Goal: Task Accomplishment & Management: Use online tool/utility

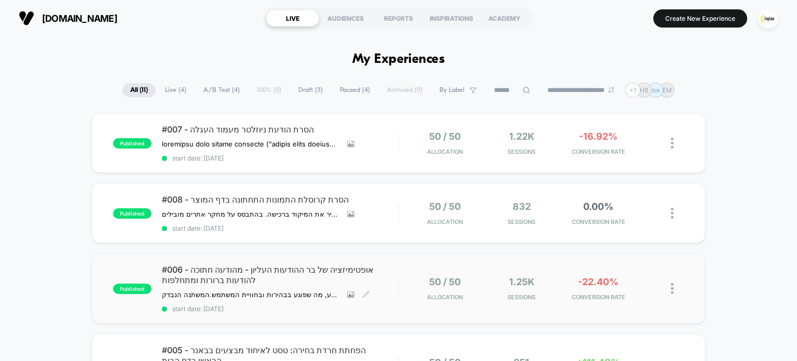
click at [279, 278] on span "#006 - אופטימיזציה של בר ההודעות העליון - מהודעה חתוכה להודעות ברורות ומתחלפות" at bounding box center [280, 274] width 237 height 21
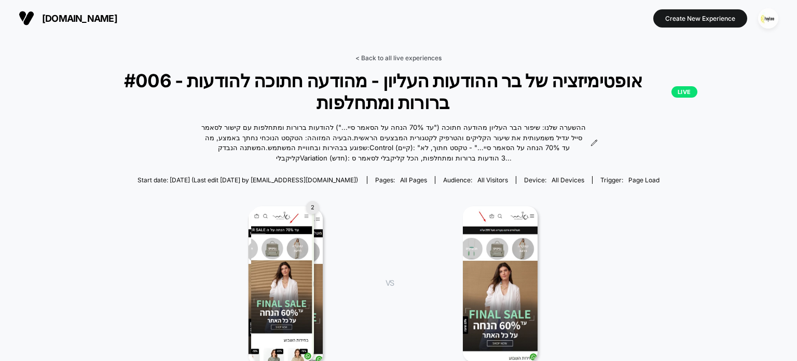
click at [388, 56] on link "< Back to all live experiences" at bounding box center [398, 58] width 86 height 8
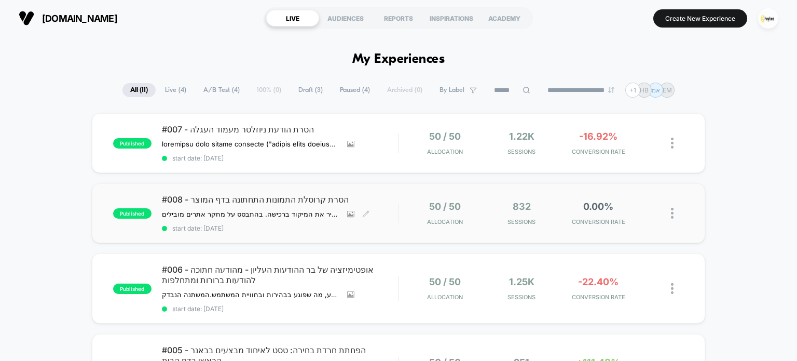
click at [288, 199] on span "#008 - הסרת קרוסלת התמונות התחתונה בדף המוצר" at bounding box center [280, 199] width 237 height 10
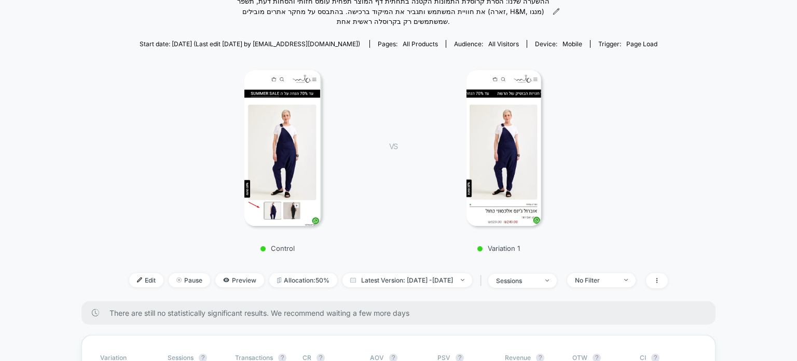
scroll to position [104, 0]
click at [138, 283] on span "Edit" at bounding box center [146, 280] width 34 height 14
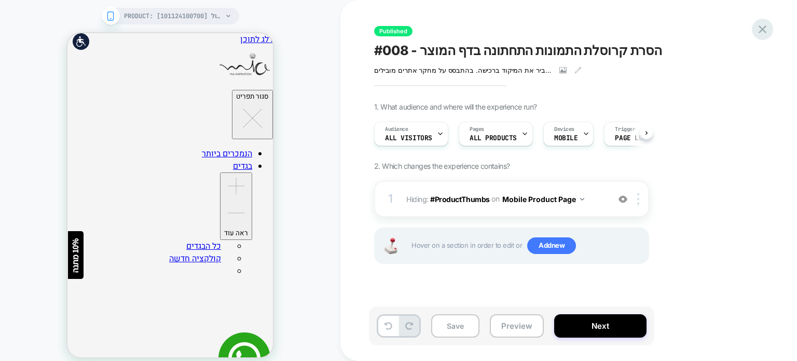
click at [756, 31] on icon at bounding box center [762, 29] width 14 height 14
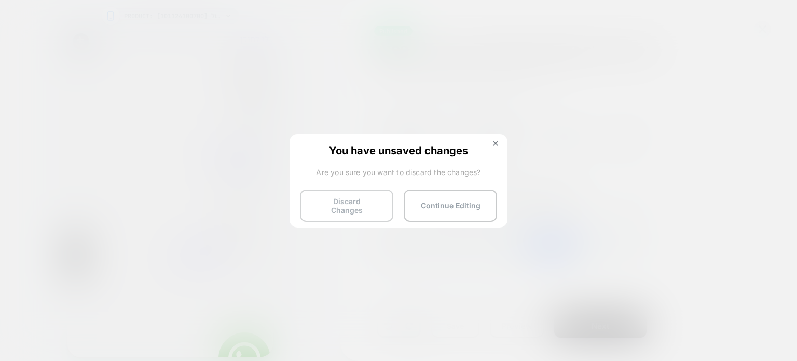
click at [379, 199] on button "Discard Changes" at bounding box center [346, 205] width 93 height 32
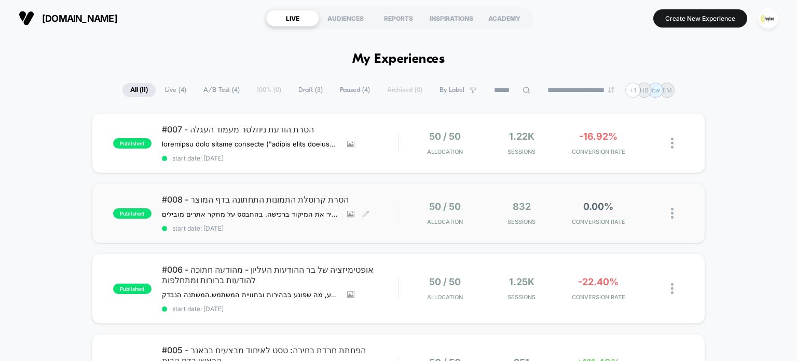
click at [303, 207] on div "#008 - הסרת קרוסלת התמונות התחתונה בדף המוצר ההשערה שלנו: הסרת קרוסלת התמונות ה…" at bounding box center [280, 213] width 237 height 38
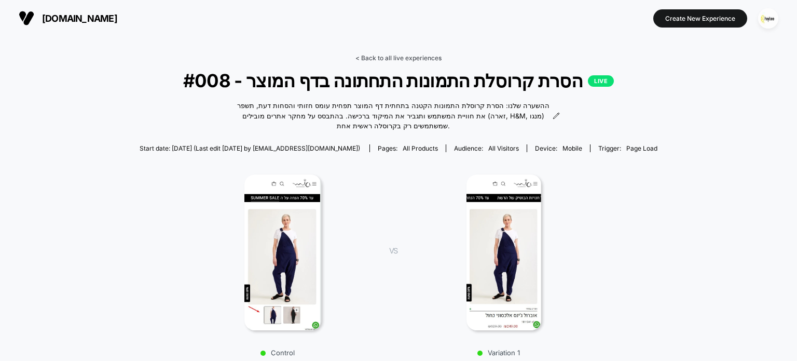
click at [397, 58] on link "< Back to all live experiences" at bounding box center [398, 58] width 86 height 8
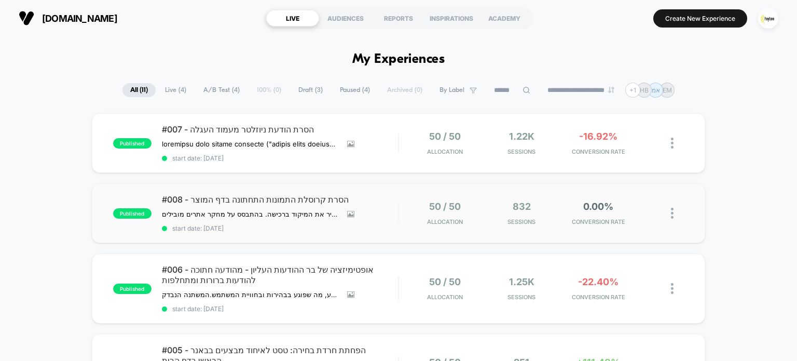
scroll to position [104, 0]
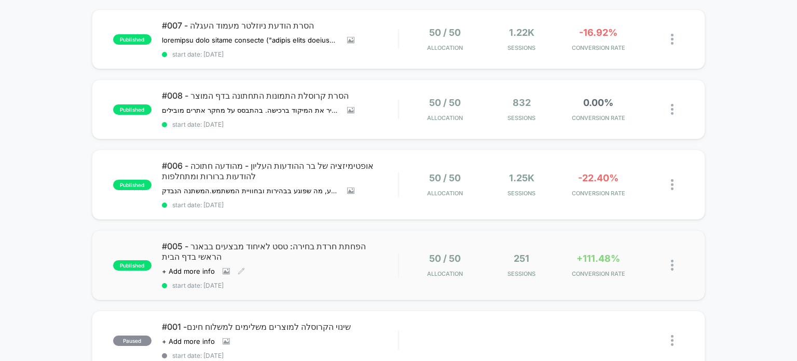
click at [315, 267] on div "Click to view images Click to edit experience details + Add more info" at bounding box center [244, 271] width 165 height 8
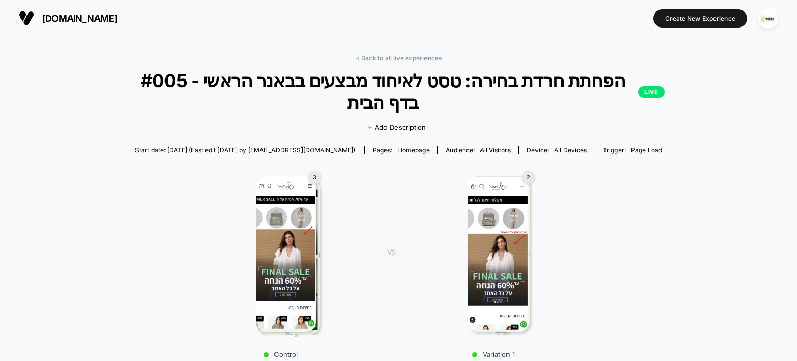
click at [394, 57] on link "< Back to all live experiences" at bounding box center [398, 58] width 86 height 8
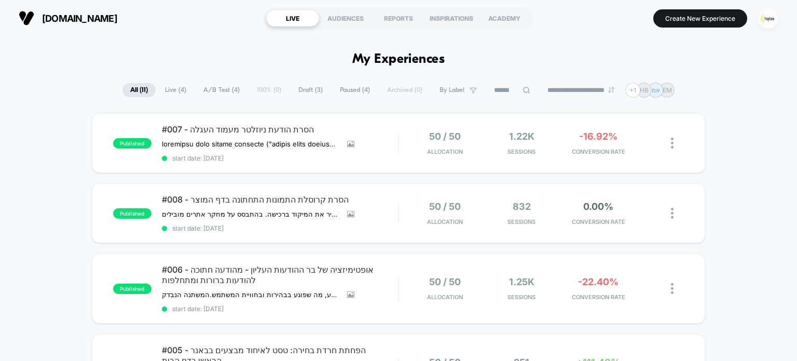
click at [767, 18] on img "button" at bounding box center [768, 18] width 20 height 20
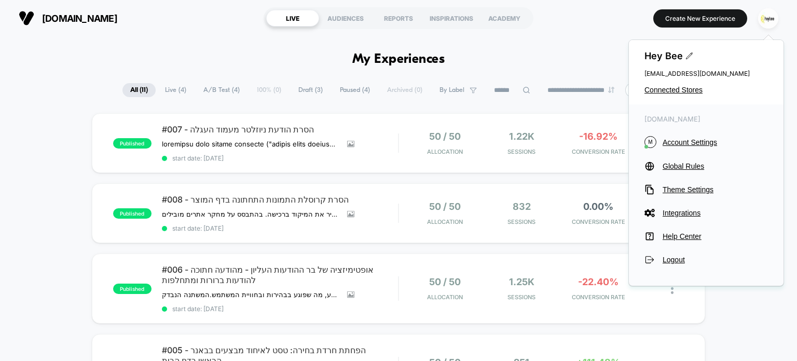
click at [676, 95] on div "Hey Bee cro@ab-test.io Connected Stores" at bounding box center [706, 72] width 155 height 64
click at [676, 92] on span "Connected Stores" at bounding box center [705, 90] width 123 height 8
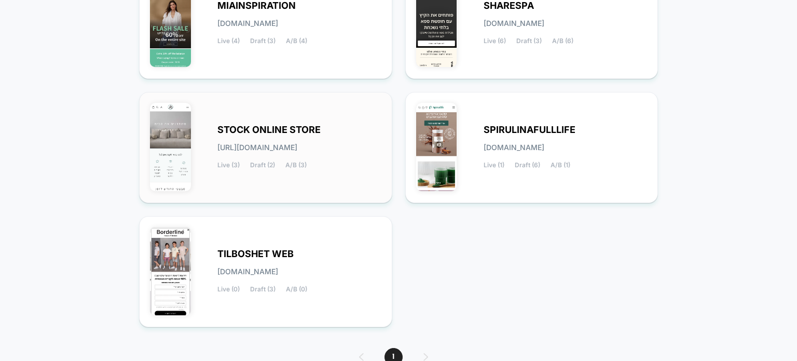
scroll to position [156, 0]
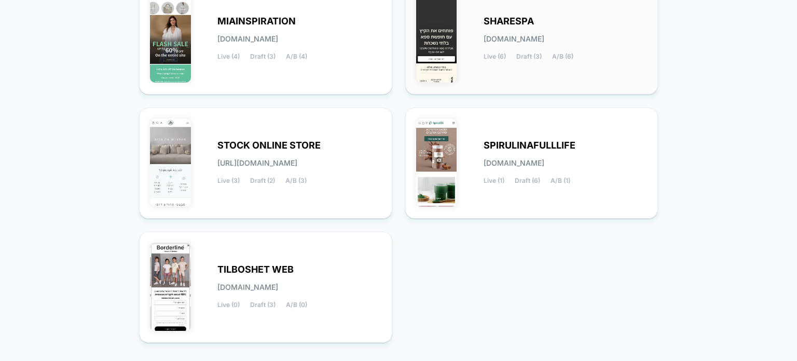
click at [465, 56] on div "SHARESPA sharespa.myshopify.com Live (6) Draft (3) A/B (6)" at bounding box center [531, 38] width 231 height 89
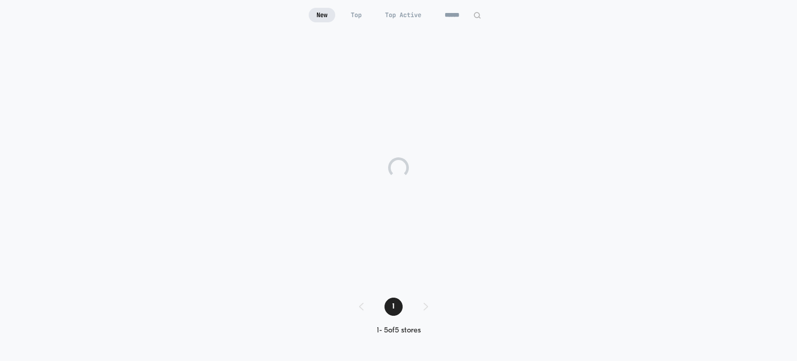
scroll to position [101, 0]
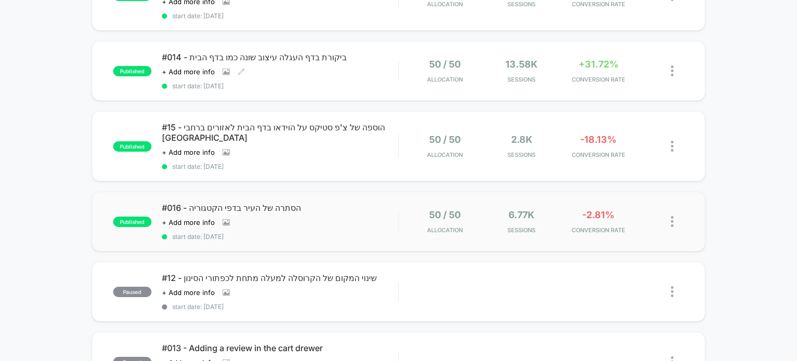
scroll to position [311, 0]
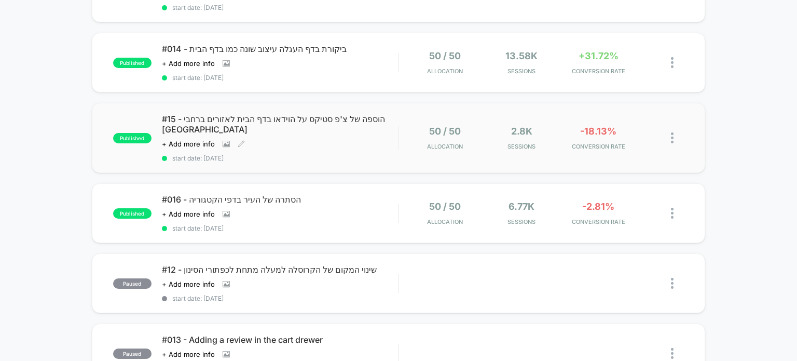
click at [311, 140] on div "Click to view images Click to edit experience details + Add more info" at bounding box center [244, 144] width 165 height 8
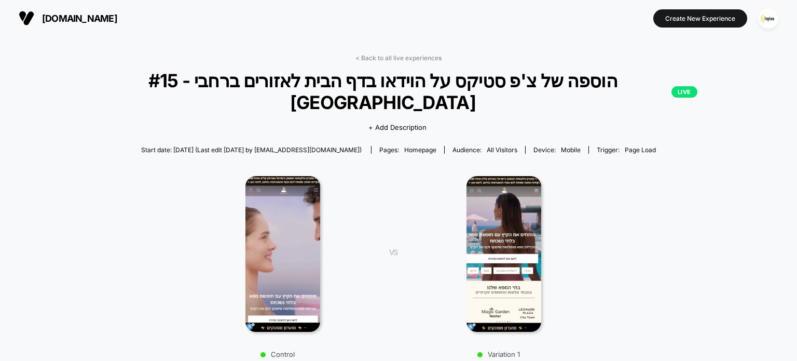
scroll to position [207, 0]
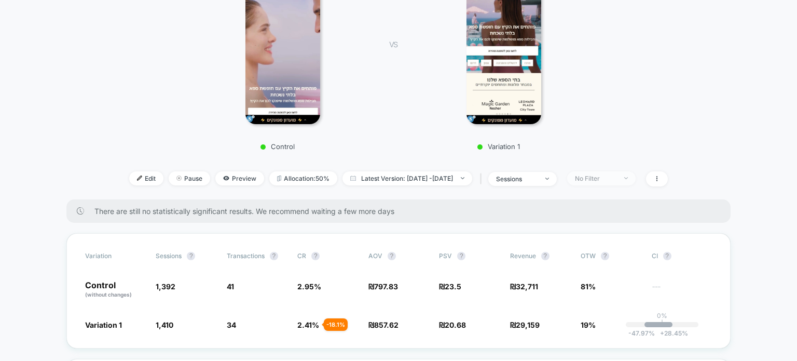
click at [616, 174] on div "No Filter" at bounding box center [595, 178] width 41 height 8
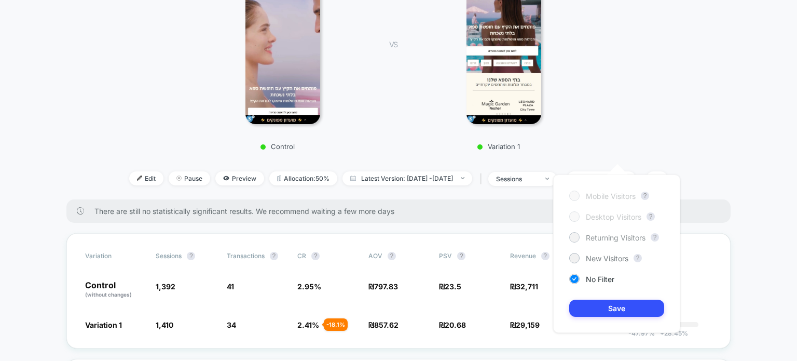
click at [610, 236] on span "Returning Visitors" at bounding box center [616, 237] width 60 height 9
click at [627, 312] on button "Save" at bounding box center [616, 307] width 95 height 17
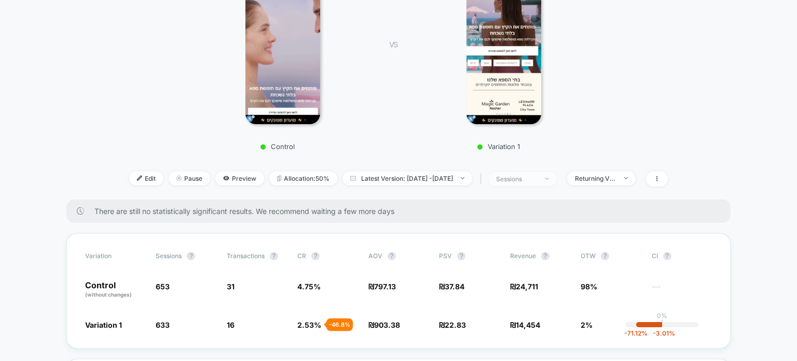
click at [557, 172] on span "sessions" at bounding box center [522, 179] width 68 height 14
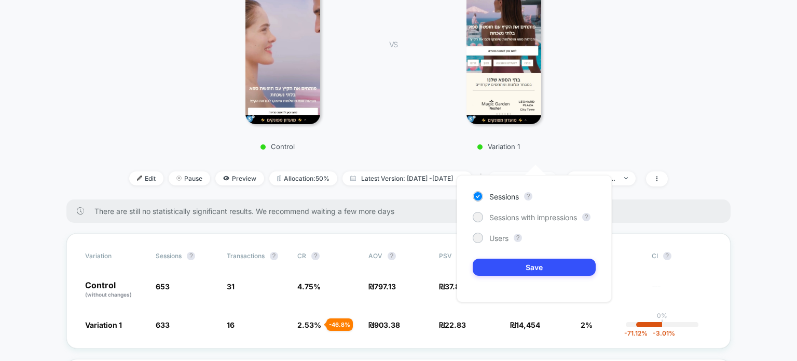
click at [557, 172] on span "sessions" at bounding box center [522, 179] width 68 height 14
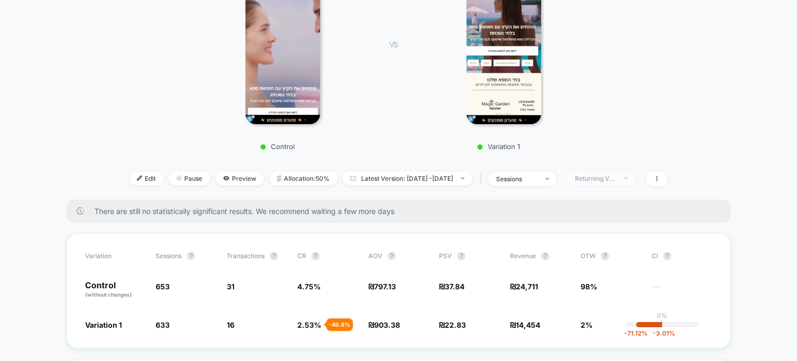
click at [609, 174] on div "Returning Visitors" at bounding box center [595, 178] width 41 height 8
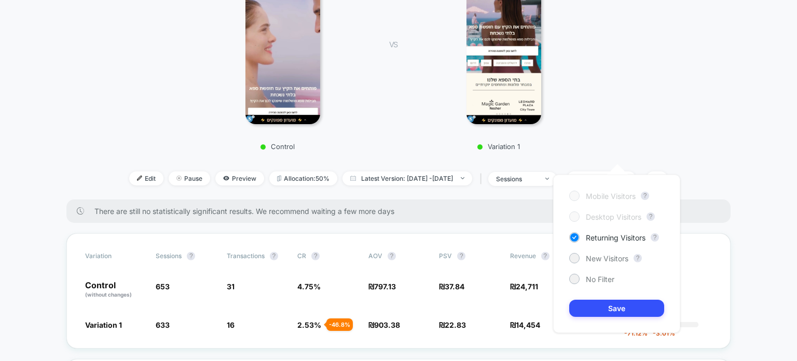
click at [593, 264] on div "Mobile Visitors ? Desktop Visitors ? Returning Visitors ? New Visitors ? No Fil…" at bounding box center [616, 253] width 127 height 158
click at [594, 260] on span "New Visitors" at bounding box center [607, 258] width 43 height 9
click at [598, 296] on div "Mobile Visitors ? Desktop Visitors ? Returning Visitors ? New Visitors ? No Fil…" at bounding box center [616, 253] width 127 height 158
drag, startPoint x: 575, startPoint y: 308, endPoint x: 587, endPoint y: 308, distance: 12.4
click at [581, 308] on button "Save" at bounding box center [616, 307] width 95 height 17
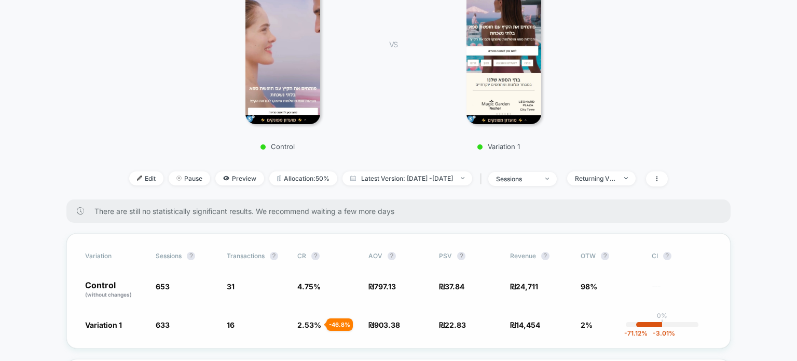
click at [588, 319] on span "2%" at bounding box center [610, 324] width 60 height 10
click at [616, 174] on div "New Visitors" at bounding box center [595, 178] width 41 height 8
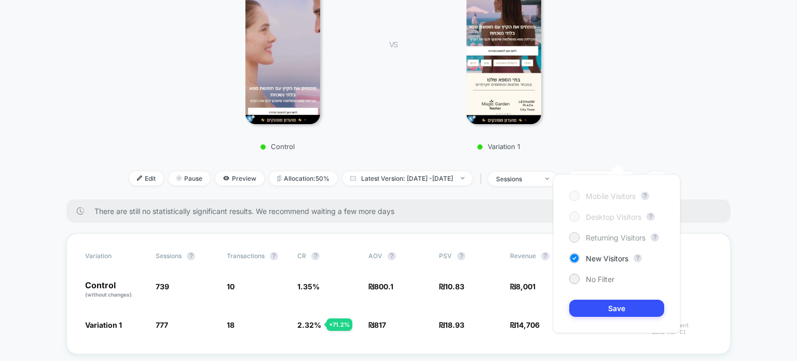
click at [591, 238] on span "Returning Visitors" at bounding box center [616, 237] width 60 height 9
click at [587, 271] on div "Mobile Visitors ? Desktop Visitors ? Returning Visitors ? New Visitors ? No Fil…" at bounding box center [616, 253] width 127 height 158
click at [608, 296] on div "Mobile Visitors ? Desktop Visitors ? Returning Visitors ? New Visitors ? No Fil…" at bounding box center [616, 253] width 127 height 158
drag, startPoint x: 608, startPoint y: 307, endPoint x: 597, endPoint y: 299, distance: 14.2
click at [610, 306] on button "Save" at bounding box center [616, 307] width 95 height 17
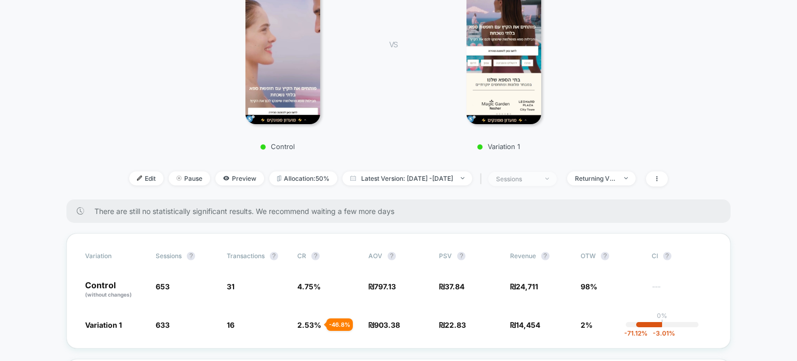
click at [538, 172] on span "sessions" at bounding box center [522, 179] width 68 height 14
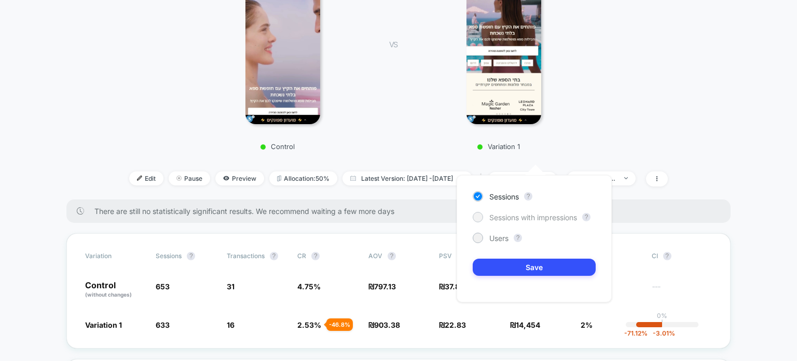
click at [570, 219] on span "Sessions with impressions" at bounding box center [533, 217] width 88 height 9
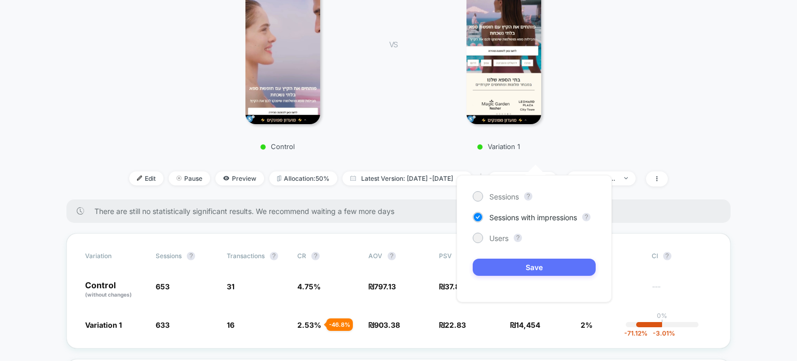
click at [570, 269] on button "Save" at bounding box center [534, 266] width 123 height 17
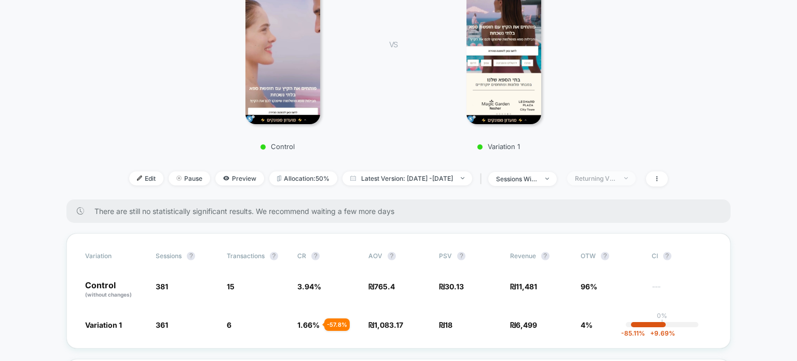
click at [599, 174] on div "Returning Visitors" at bounding box center [595, 178] width 41 height 8
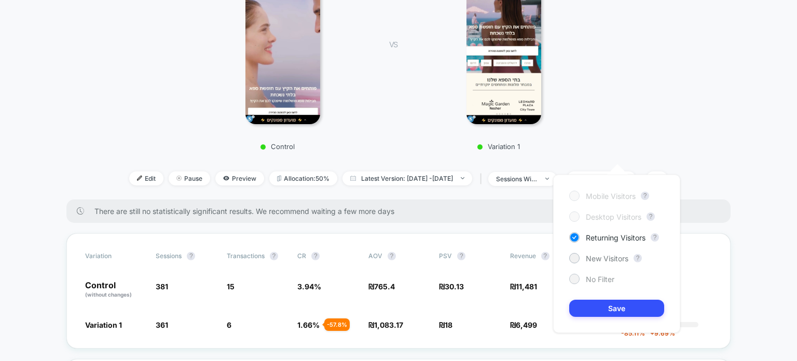
click at [598, 278] on span "No Filter" at bounding box center [600, 278] width 29 height 9
click at [600, 303] on button "Save" at bounding box center [616, 307] width 95 height 17
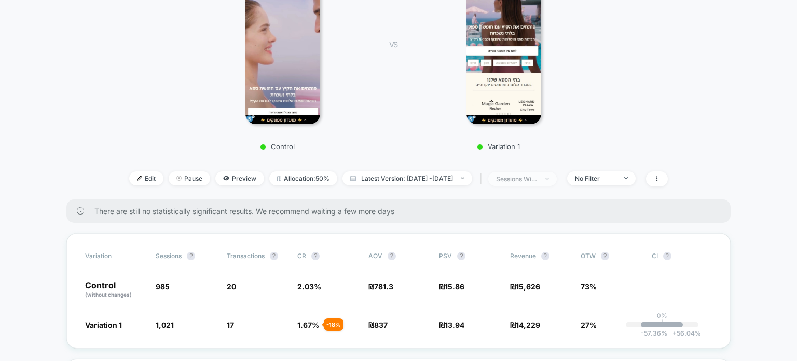
click at [537, 175] on div "sessions with impression" at bounding box center [516, 179] width 41 height 8
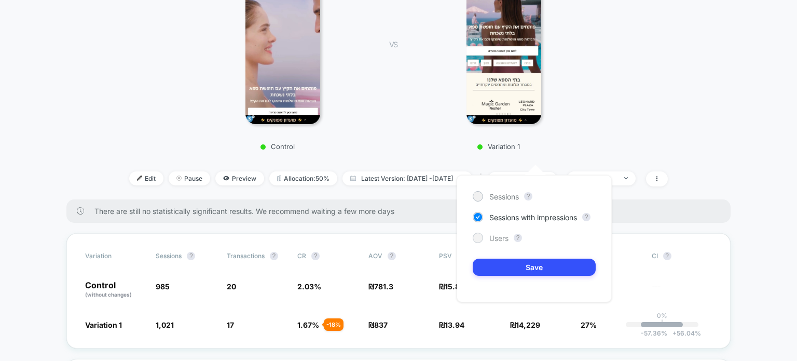
click at [496, 236] on span "Users" at bounding box center [498, 237] width 19 height 9
click at [515, 265] on button "Save" at bounding box center [534, 266] width 123 height 17
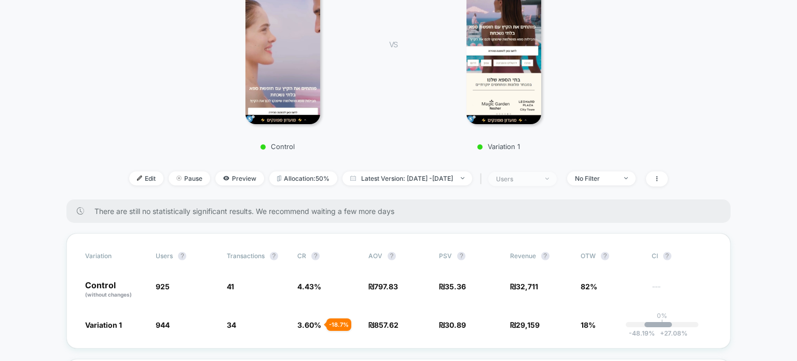
click at [557, 172] on span "users" at bounding box center [522, 179] width 68 height 14
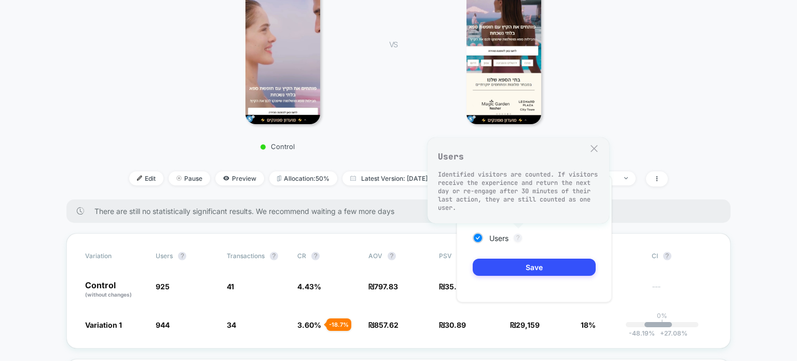
click at [519, 240] on button "?" at bounding box center [518, 237] width 8 height 8
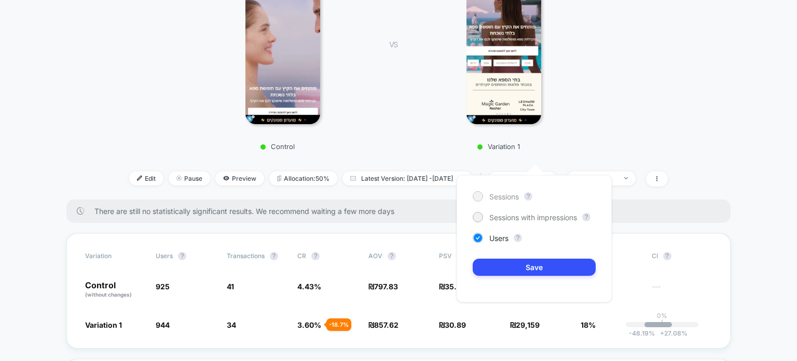
click at [491, 200] on span "Sessions" at bounding box center [504, 196] width 30 height 9
drag, startPoint x: 542, startPoint y: 266, endPoint x: 481, endPoint y: 255, distance: 61.6
click at [542, 266] on button "Save" at bounding box center [534, 266] width 123 height 17
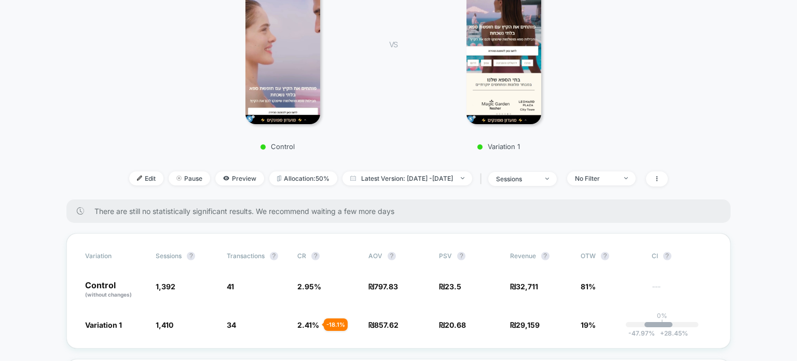
click at [369, 98] on div at bounding box center [283, 46] width 182 height 156
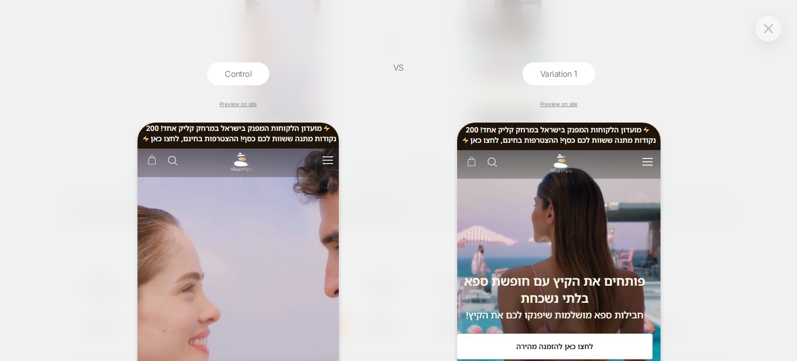
click at [772, 39] on div at bounding box center [768, 29] width 26 height 26
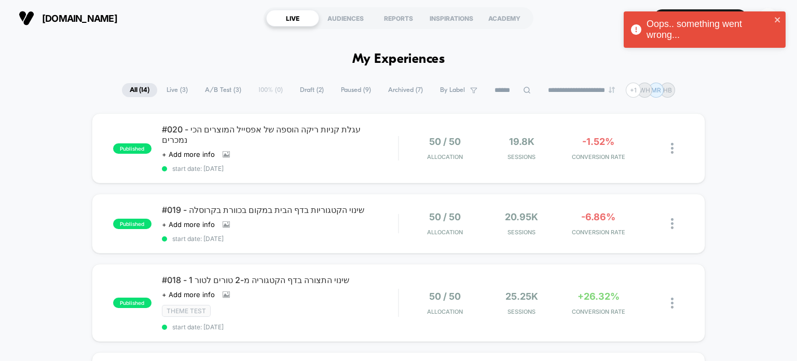
click at [302, 89] on span "Draft ( 2 )" at bounding box center [311, 90] width 39 height 14
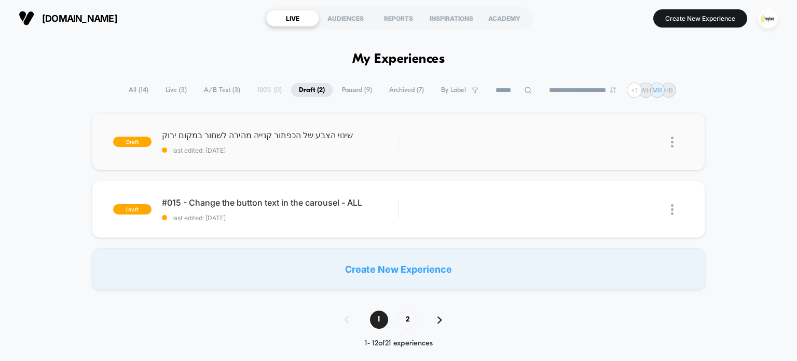
click at [275, 151] on span "last edited: 3.9.2025" at bounding box center [280, 150] width 237 height 8
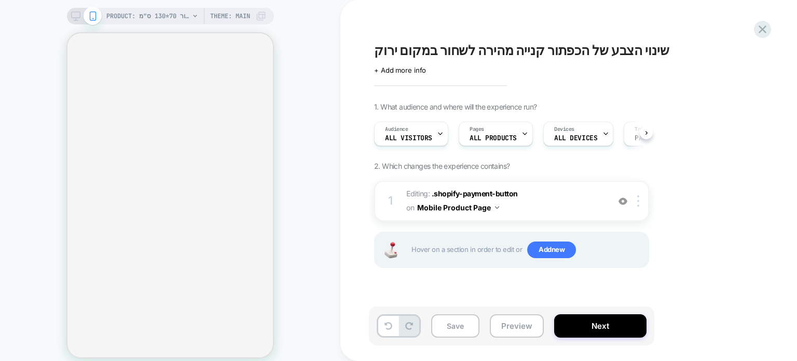
click at [321, 212] on div "PRODUCT: שטיח מטבח / אמבטיה מבד שניל בז' דגם דיור 70*130 ס"מ PRODUCT: שטיח מטבח…" at bounding box center [170, 186] width 340 height 353
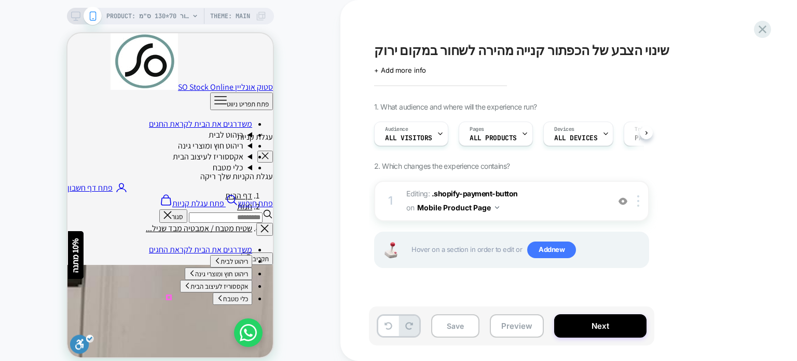
scroll to position [311, 0]
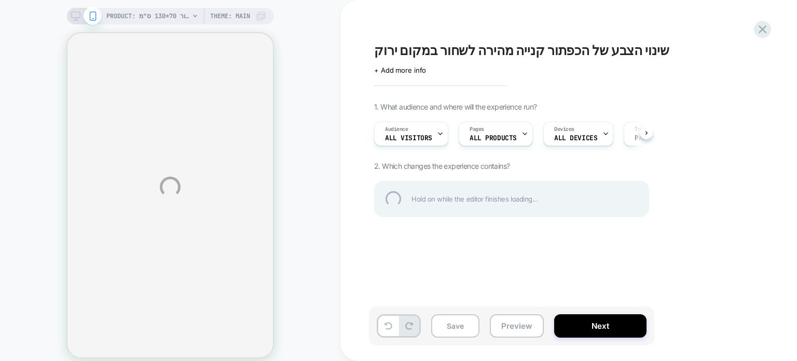
click at [508, 325] on div "PRODUCT: שטיח מטבח / אמבטיה מבד שניל בז' דגם דיור 70*130 ס"מ PRODUCT: שטיח מטבח…" at bounding box center [398, 186] width 797 height 373
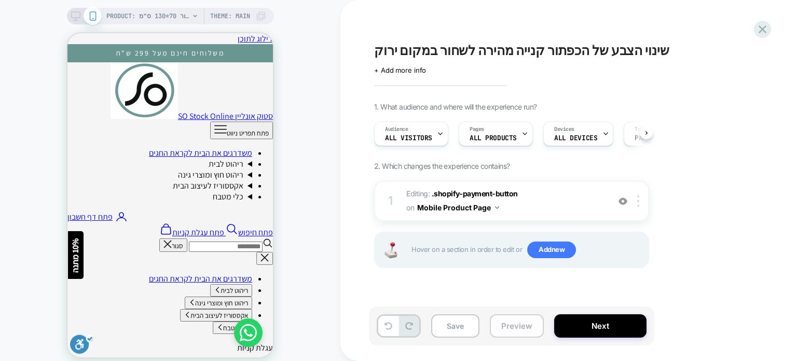
click at [516, 329] on button "Preview" at bounding box center [517, 325] width 54 height 23
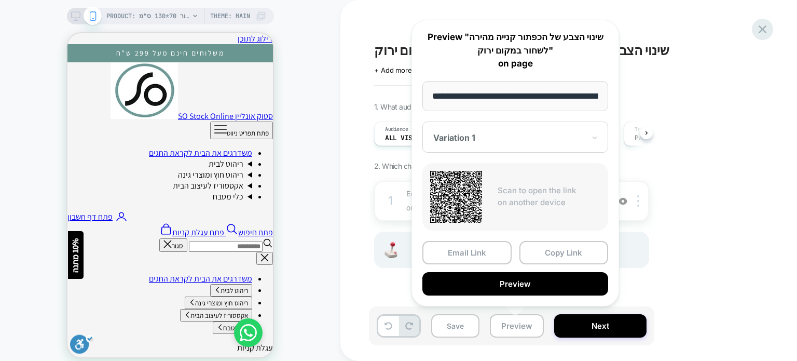
click at [760, 29] on icon at bounding box center [762, 29] width 14 height 14
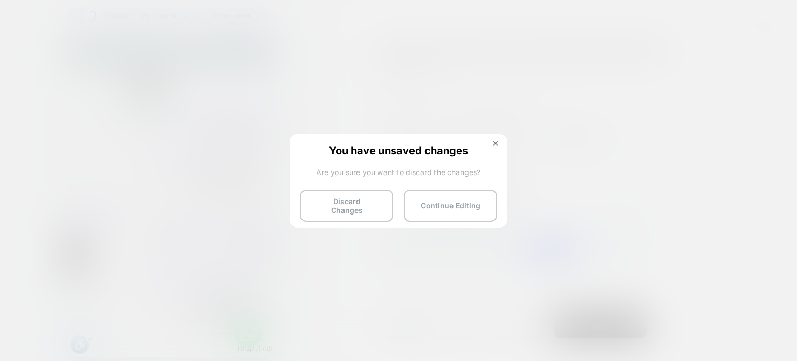
click at [500, 147] on button at bounding box center [495, 144] width 11 height 9
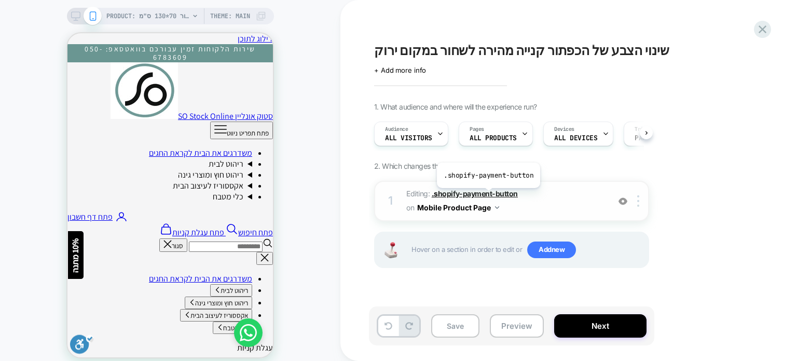
click at [0, 0] on span ".shopify-payment-button" at bounding box center [0, 0] width 0 height 0
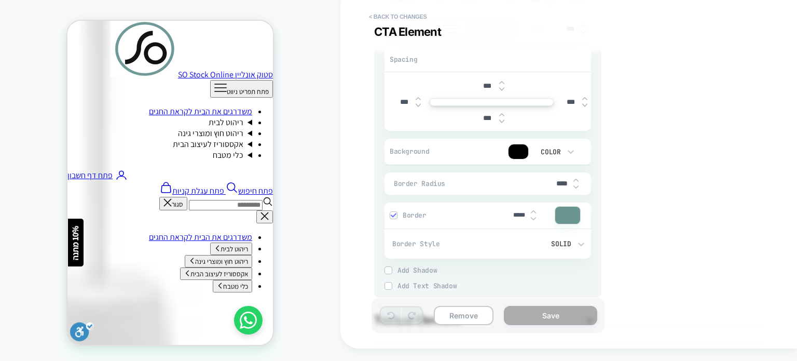
scroll to position [259, 0]
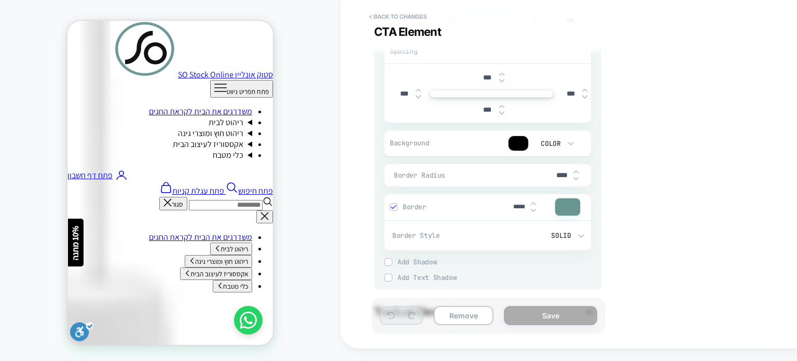
click at [521, 141] on div at bounding box center [518, 143] width 20 height 15
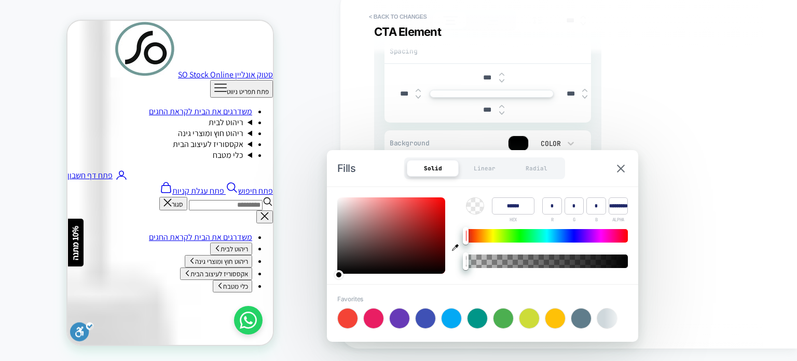
type textarea "*"
click at [515, 209] on input "******" at bounding box center [513, 205] width 43 height 17
paste input
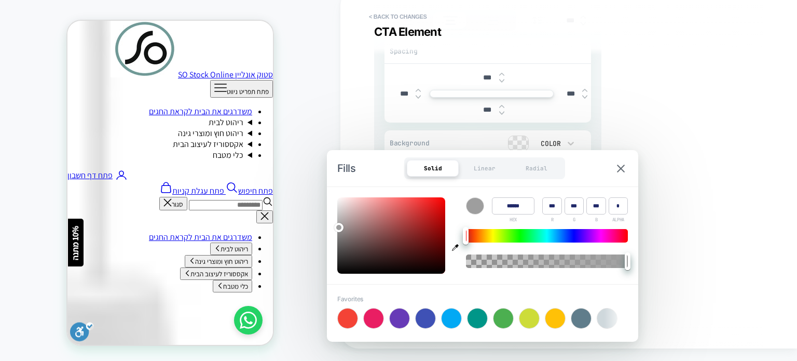
type input "******"
type input "***"
type input "*"
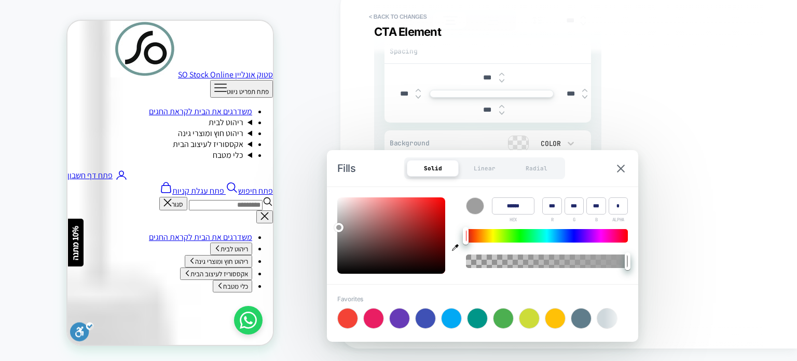
type textarea "*"
type input "******"
click at [329, 121] on div "PRODUCT: שטיח מטבח / אמבטיה מבד שניל בז' דגם דיור 70*130 ס"מ PRODUCT: שטיח מטבח…" at bounding box center [170, 174] width 340 height 353
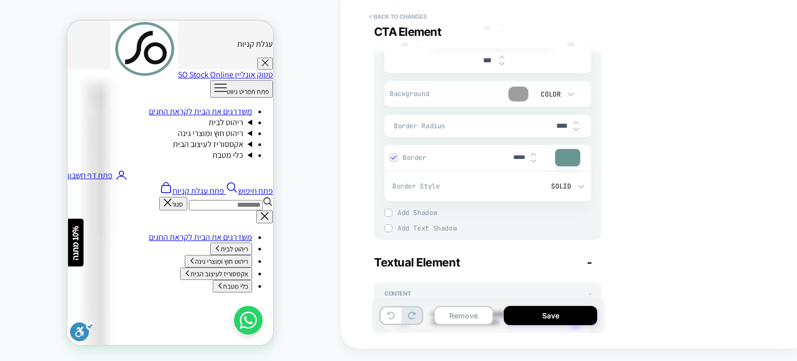
scroll to position [311, 0]
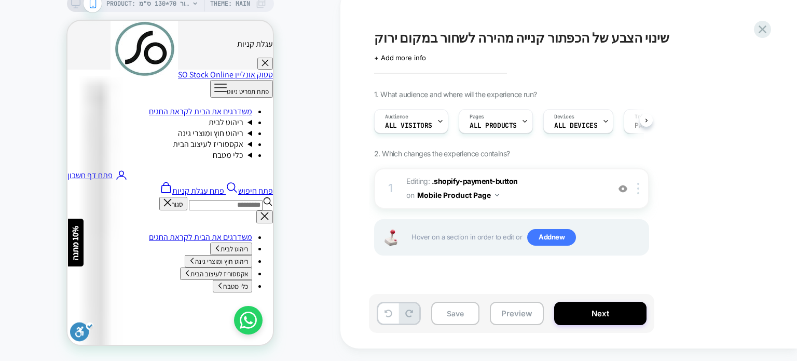
scroll to position [0, 0]
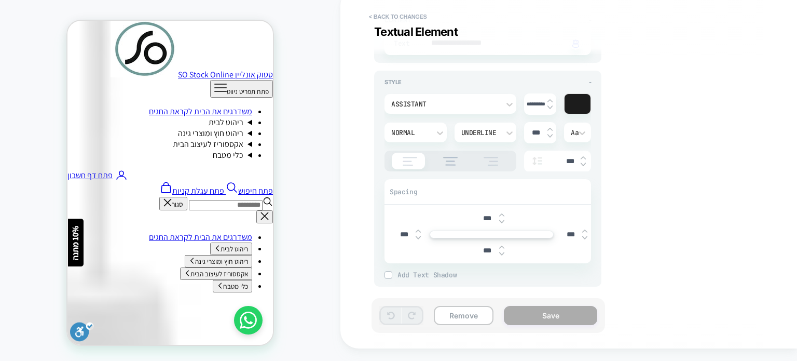
scroll to position [1465, 0]
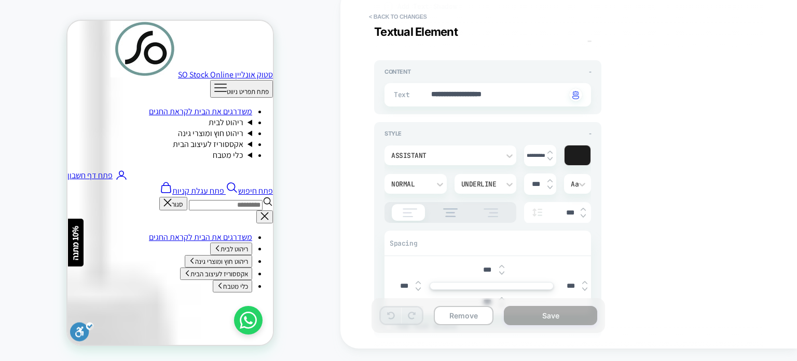
type textarea "*"
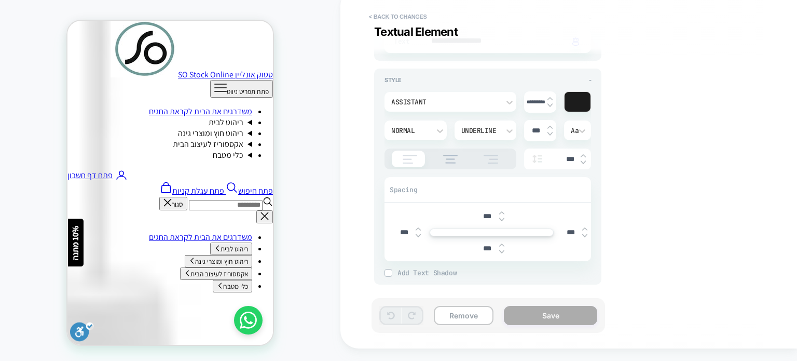
click at [319, 201] on div "PRODUCT: שטיח מטבח / אמבטיה מבד שניל בז' דגם דיור 70*130 ס"מ PRODUCT: שטיח מטבח…" at bounding box center [170, 174] width 340 height 353
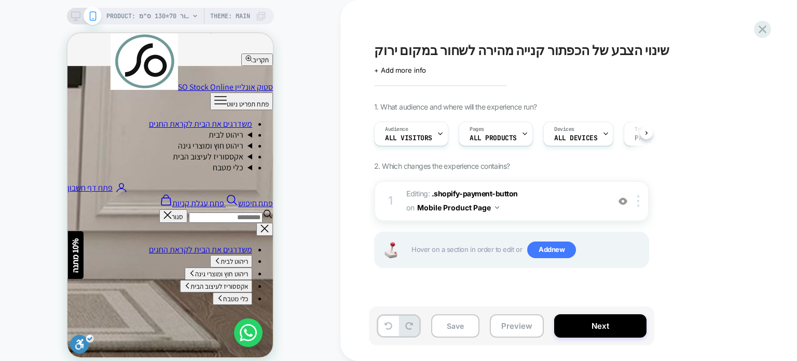
scroll to position [415, 0]
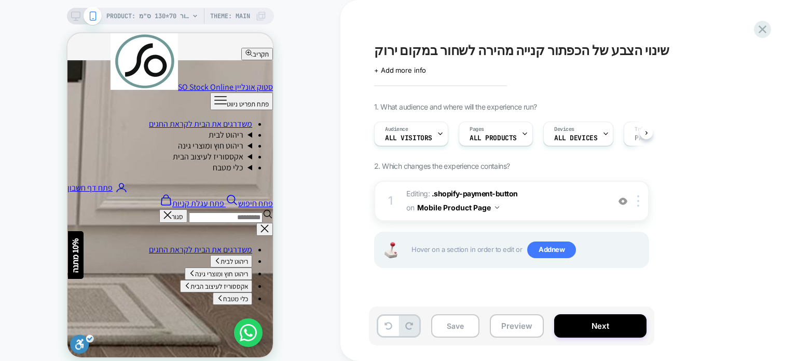
click at [287, 218] on div "PRODUCT: שטיח מטבח / אמבטיה מבד שניל בז' דגם דיור 70*130 ס"מ PRODUCT: שטיח מטבח…" at bounding box center [170, 186] width 340 height 353
click at [476, 193] on span ".shopify-payment-button" at bounding box center [475, 193] width 86 height 9
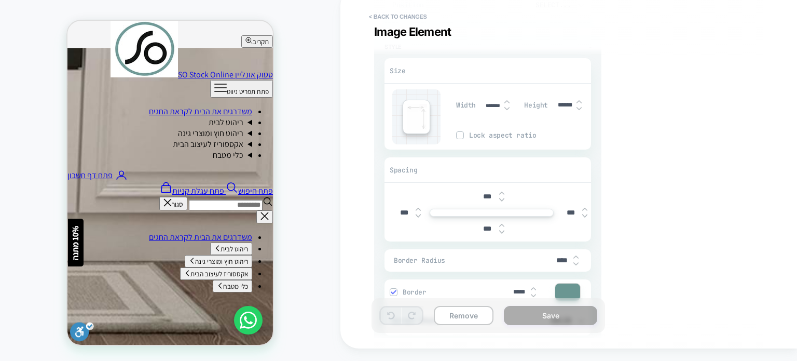
scroll to position [104, 0]
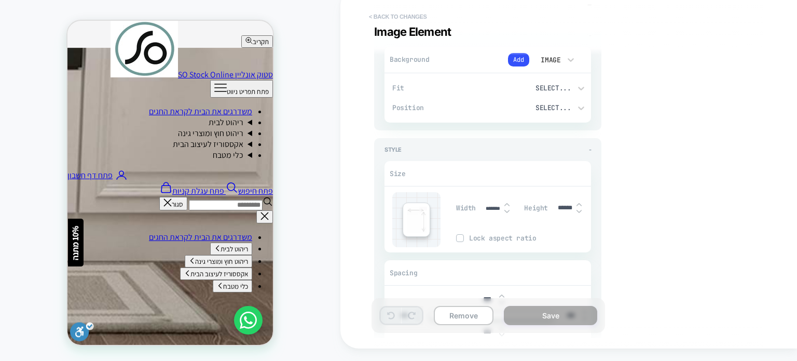
click at [143, 205] on button "< Back to changes" at bounding box center [71, 210] width 143 height 11
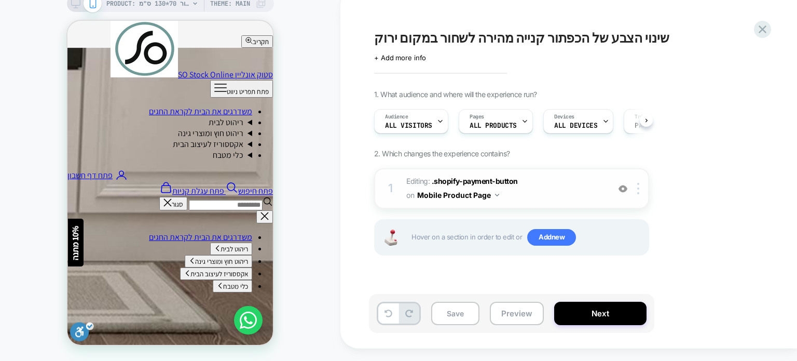
scroll to position [0, 0]
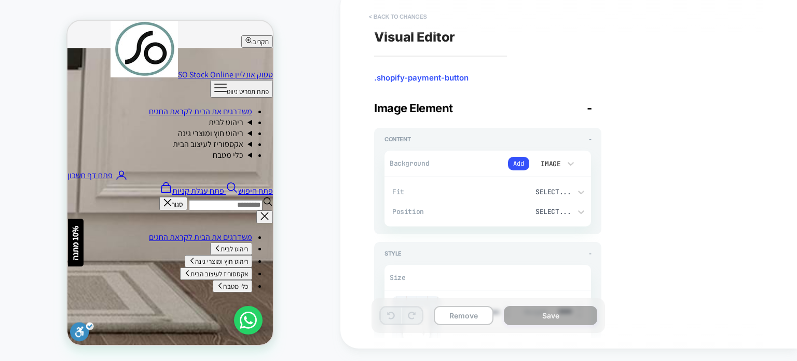
click at [419, 20] on button "< Back to changes" at bounding box center [398, 16] width 68 height 17
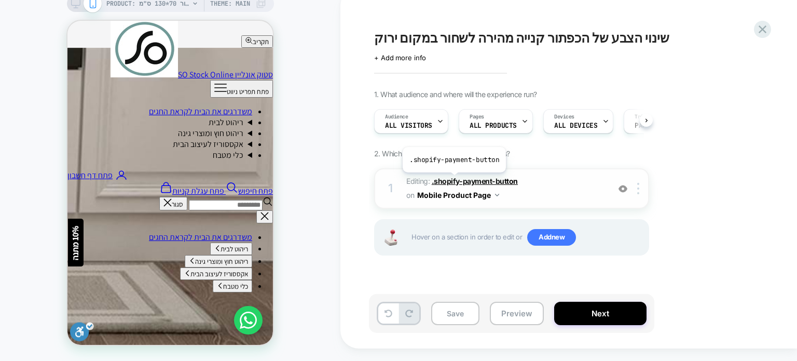
click at [453, 180] on span ".shopify-payment-button" at bounding box center [475, 180] width 86 height 9
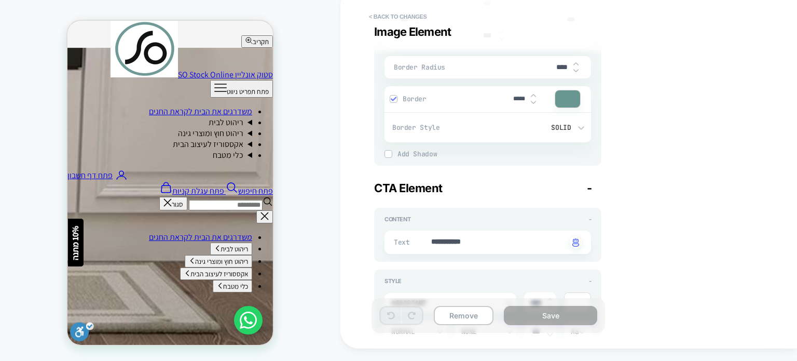
scroll to position [415, 0]
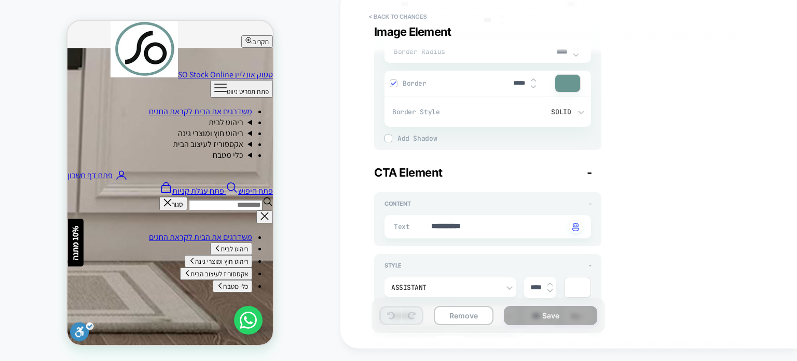
click at [572, 87] on div at bounding box center [567, 83] width 25 height 17
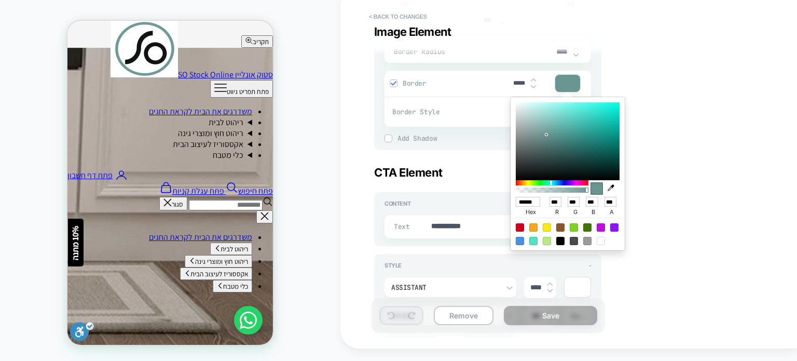
click at [572, 87] on div at bounding box center [567, 83] width 25 height 17
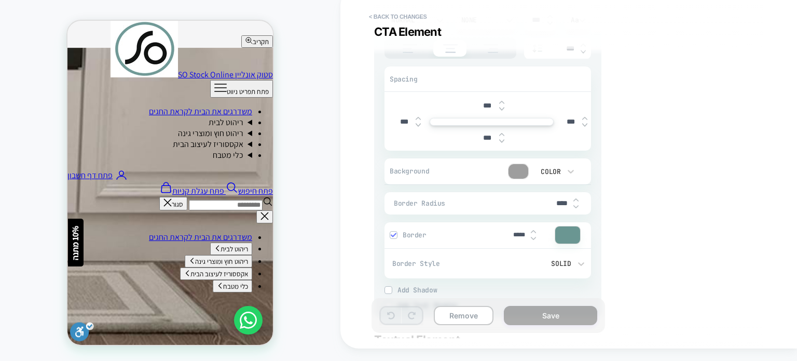
scroll to position [726, 0]
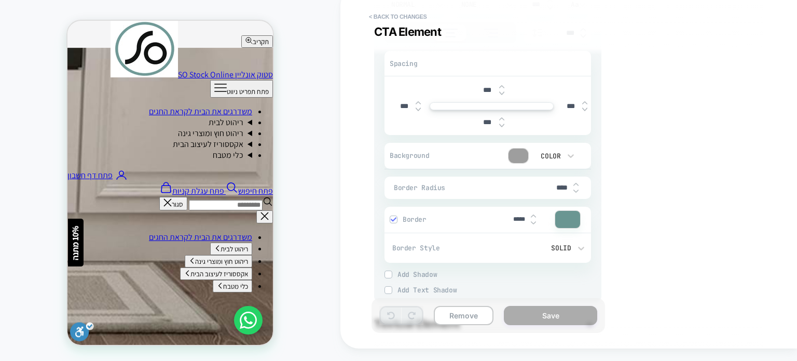
click at [520, 154] on div at bounding box center [518, 155] width 20 height 15
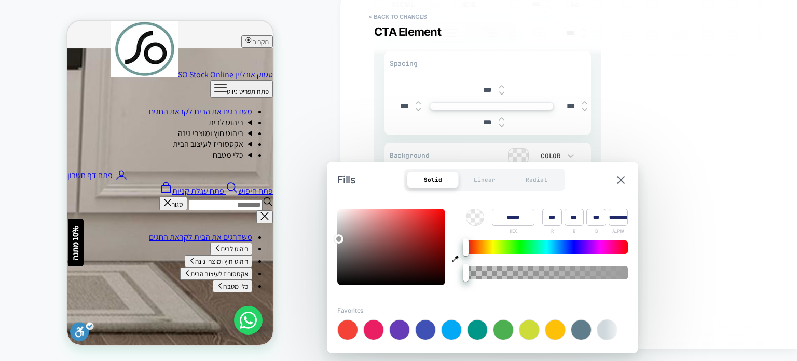
type textarea "*"
click at [507, 217] on input "******" at bounding box center [513, 217] width 43 height 17
paste input
type input "******"
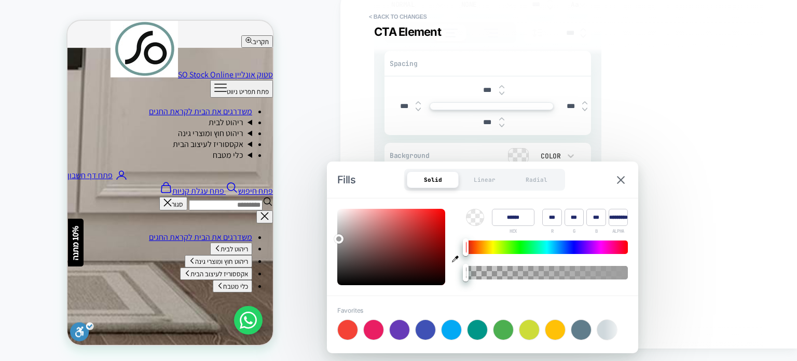
type input "***"
type input "*"
type textarea "*"
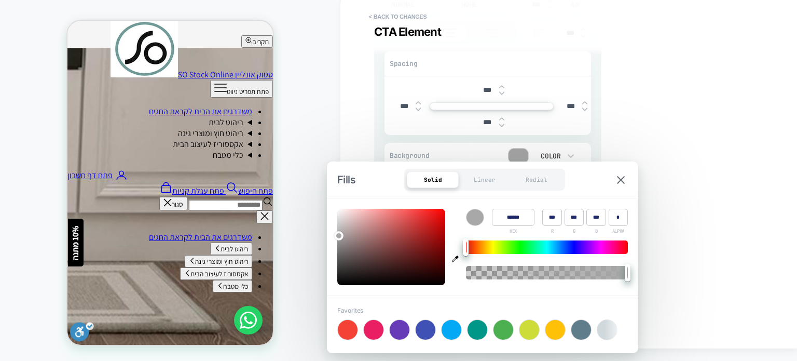
type input "******"
click at [621, 176] on img at bounding box center [621, 180] width 8 height 8
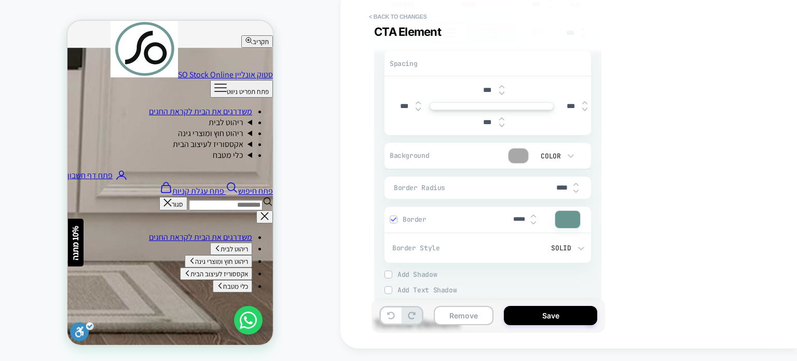
click at [481, 152] on div at bounding box center [482, 156] width 93 height 16
click at [518, 150] on div at bounding box center [518, 155] width 20 height 15
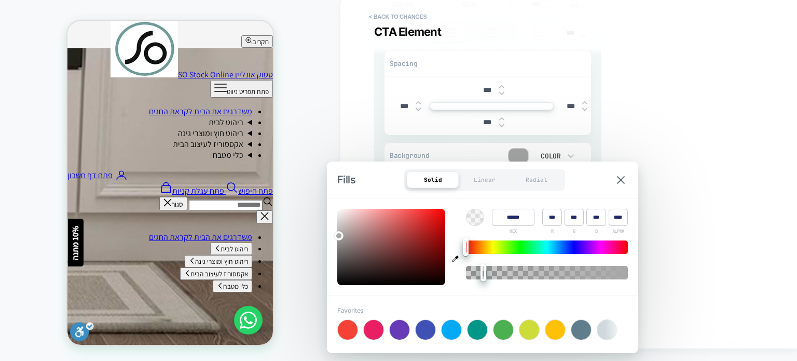
type input "*"
type textarea "*"
type input "*"
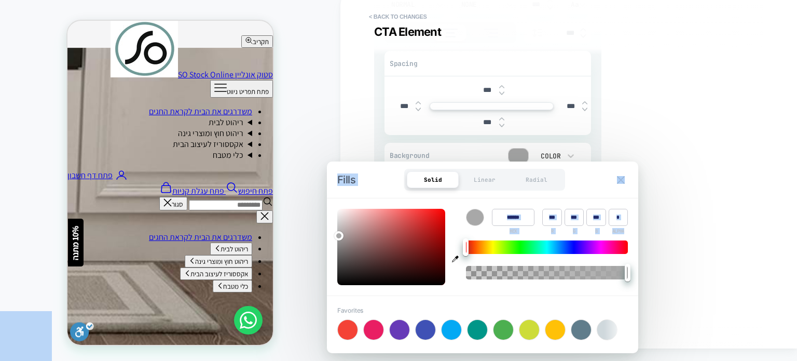
drag, startPoint x: 626, startPoint y: 270, endPoint x: 666, endPoint y: 271, distance: 39.9
click at [666, 271] on body "**********" at bounding box center [398, 180] width 797 height 361
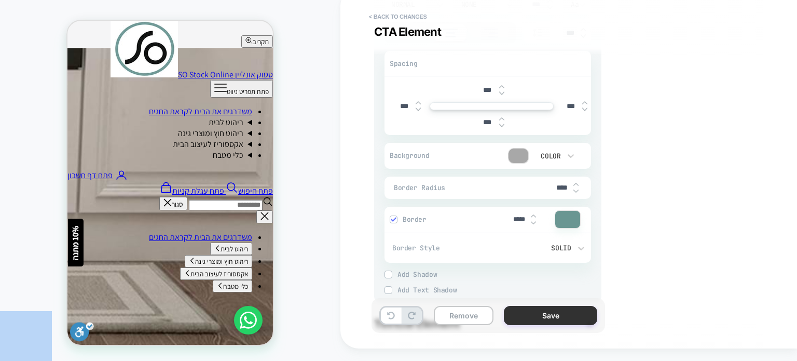
click at [535, 319] on button "Save" at bounding box center [550, 315] width 93 height 19
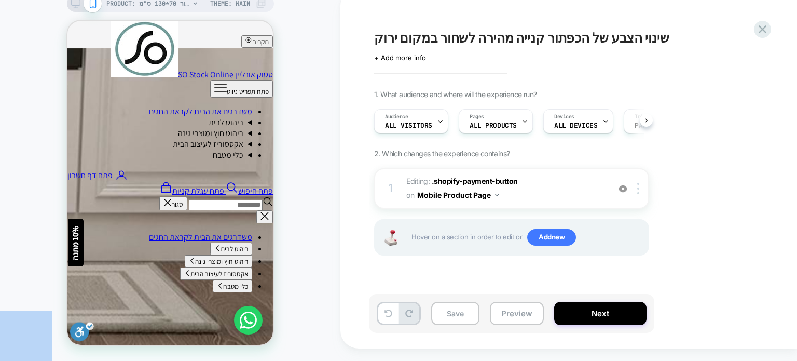
scroll to position [0, 0]
click at [496, 310] on button "Preview" at bounding box center [517, 312] width 54 height 23
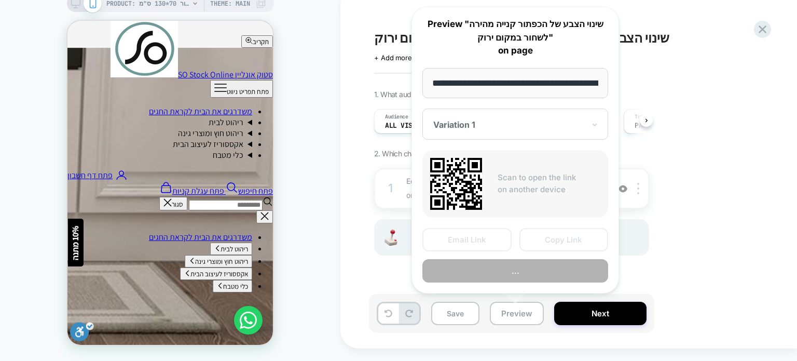
scroll to position [0, 1373]
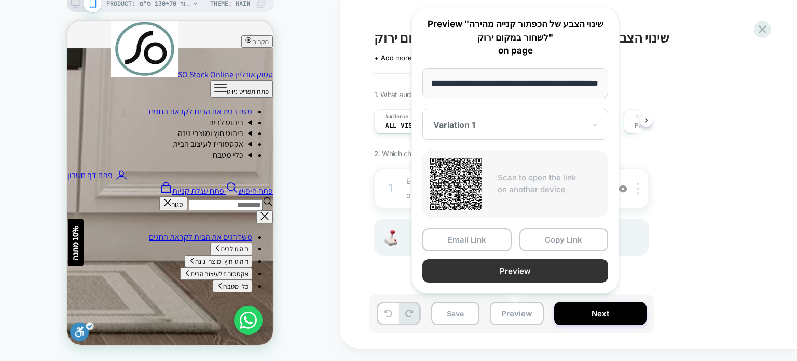
click at [483, 261] on button "Preview" at bounding box center [515, 270] width 186 height 23
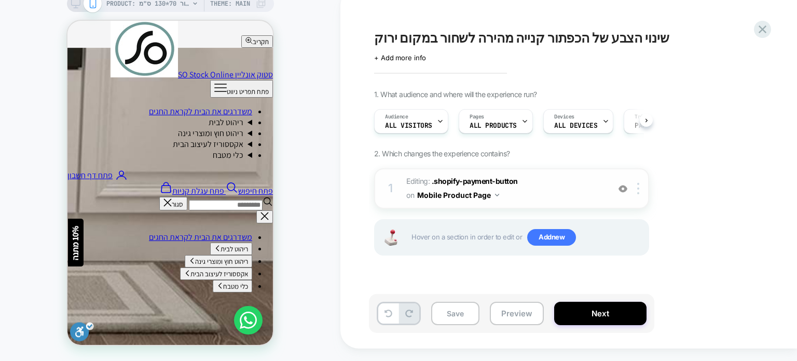
click at [471, 194] on button "Mobile Product Page" at bounding box center [458, 194] width 82 height 15
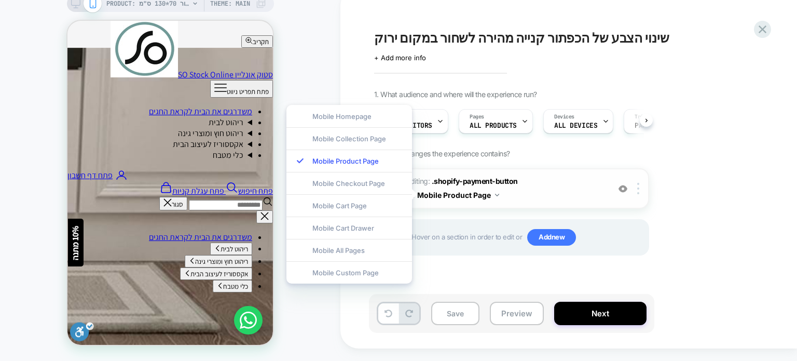
click at [471, 194] on button "Mobile Product Page" at bounding box center [458, 194] width 82 height 15
click at [473, 178] on span ".shopify-payment-button" at bounding box center [475, 180] width 86 height 9
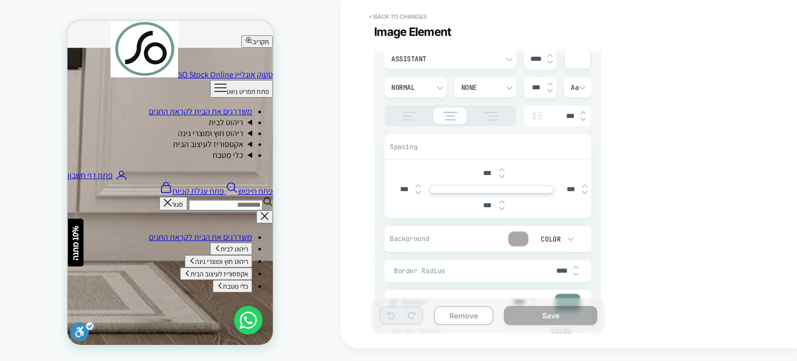
scroll to position [674, 0]
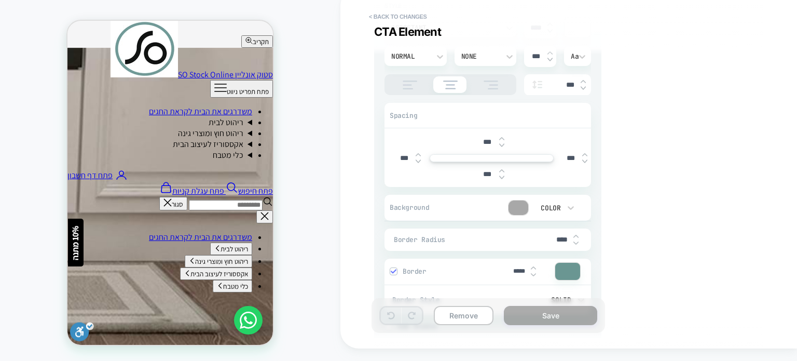
click at [515, 206] on div at bounding box center [518, 207] width 20 height 15
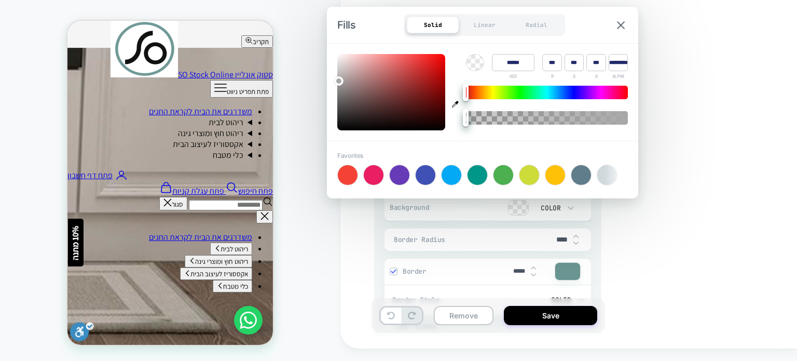
type textarea "*"
type input "******"
type input "***"
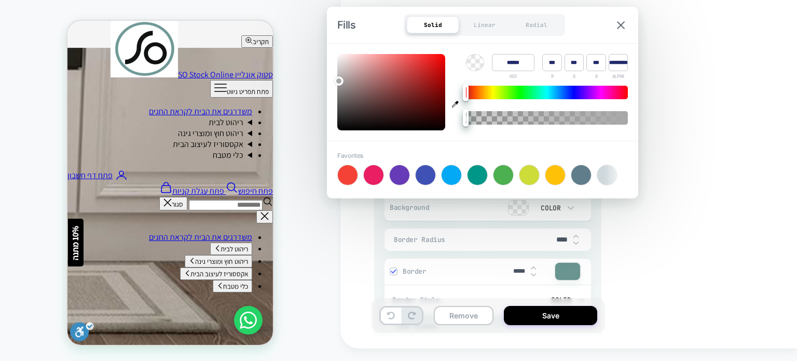
type input "**"
type input "*"
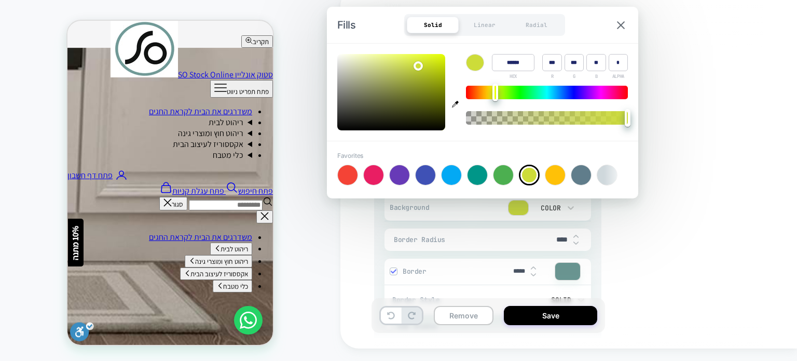
type textarea "*"
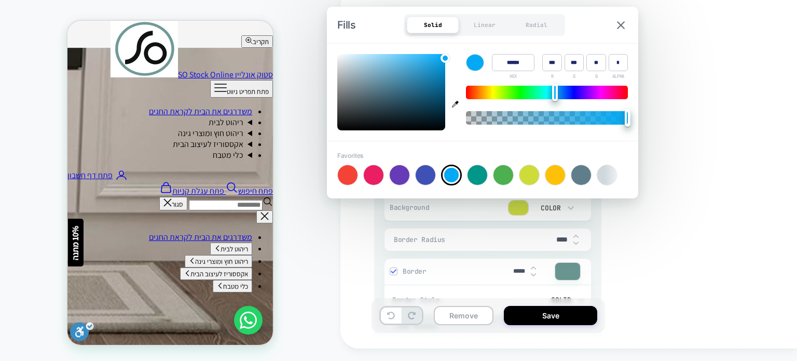
type input "******"
type input "*"
type input "***"
type textarea "*"
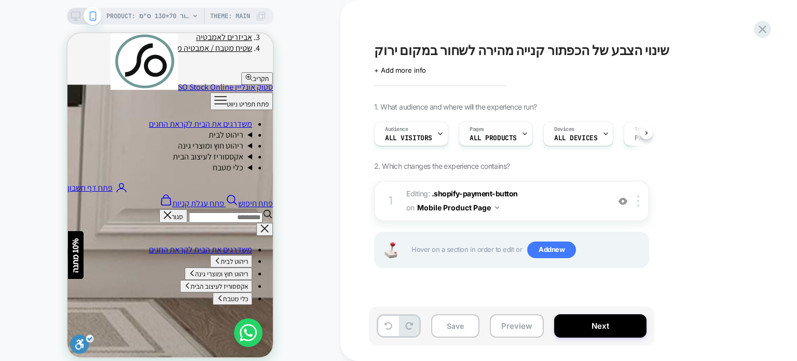
scroll to position [415, 0]
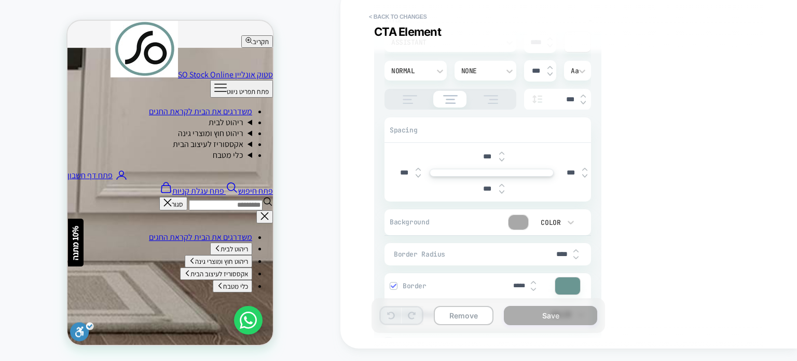
scroll to position [726, 0]
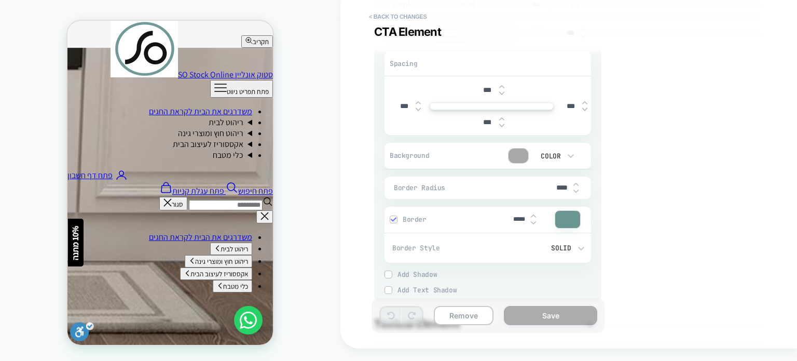
click at [0, 0] on div at bounding box center [0, 0] width 0 height 0
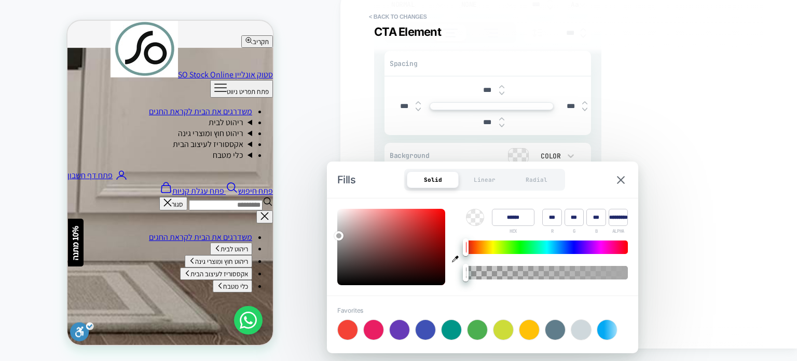
type textarea "*"
click at [425, 327] on div at bounding box center [426, 330] width 20 height 20
type input "******"
type input "**"
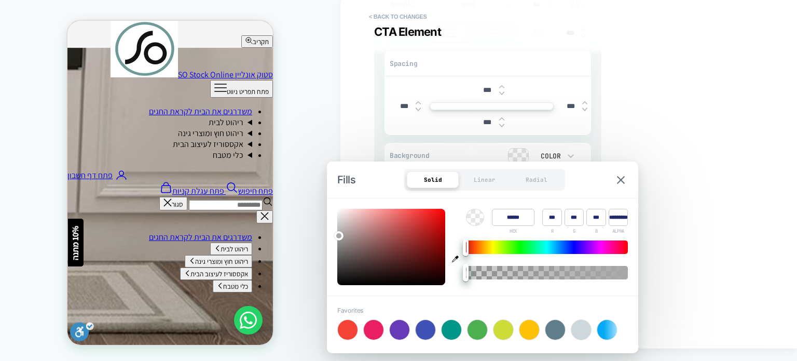
type input "***"
type input "*"
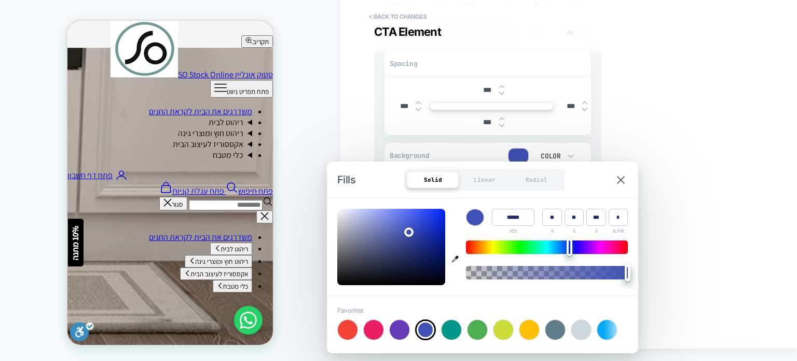
click at [302, 112] on div "PRODUCT: שטיח מטבח / אמבטיה מבד שניל בז' דגם דיור 70*130 ס"מ PRODUCT: שטיח מטבח…" at bounding box center [170, 174] width 340 height 353
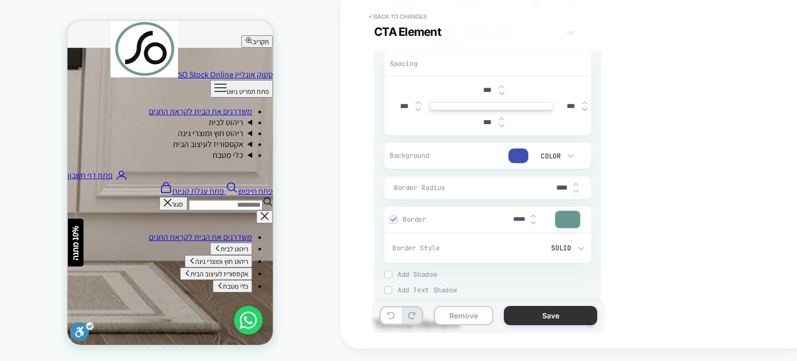
drag, startPoint x: 522, startPoint y: 319, endPoint x: 503, endPoint y: 311, distance: 20.2
click at [0, 0] on button "Save" at bounding box center [0, 0] width 0 height 0
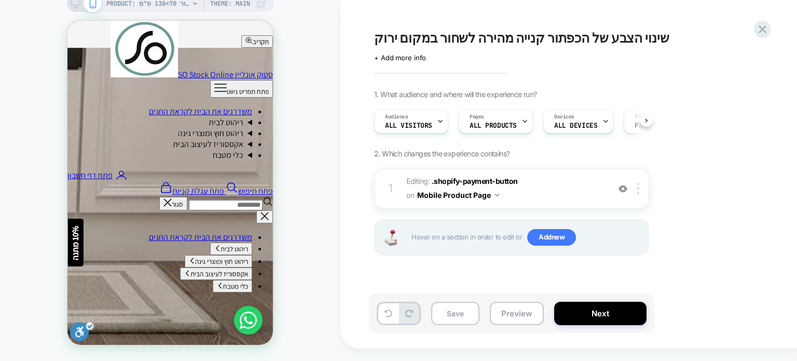
scroll to position [0, 0]
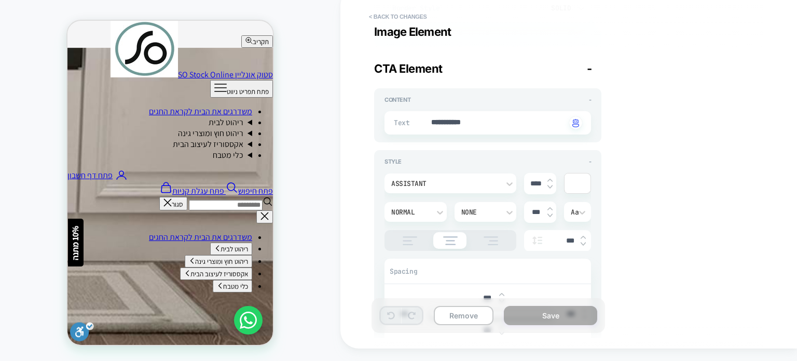
type textarea "*"
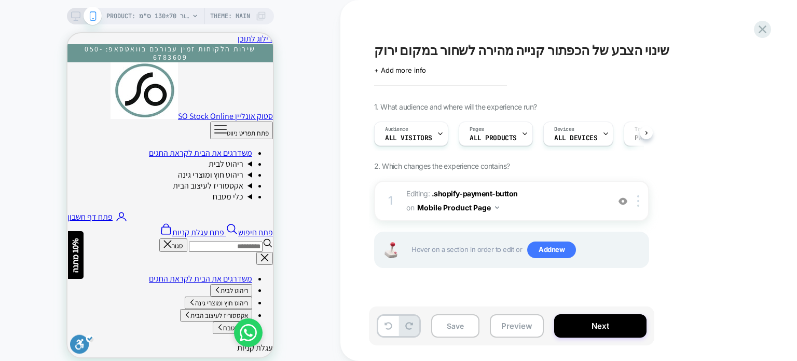
click at [320, 122] on div "PRODUCT: שטיח מטבח / אמבטיה מבד שניל בז' דגם דיור 70*130 ס"מ PRODUCT: שטיח מטבח…" at bounding box center [170, 186] width 340 height 353
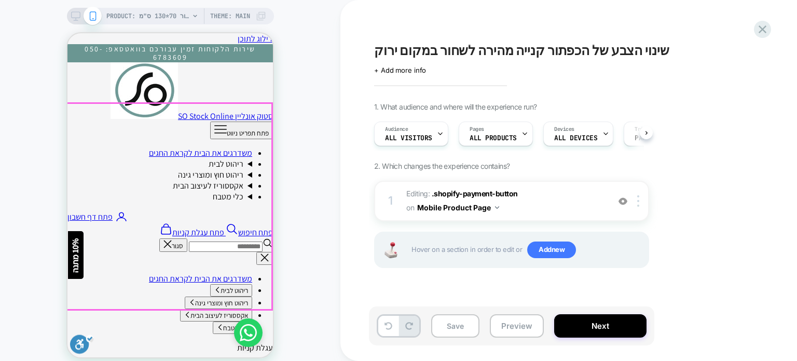
click at [273, 243] on div at bounding box center [169, 195] width 207 height 326
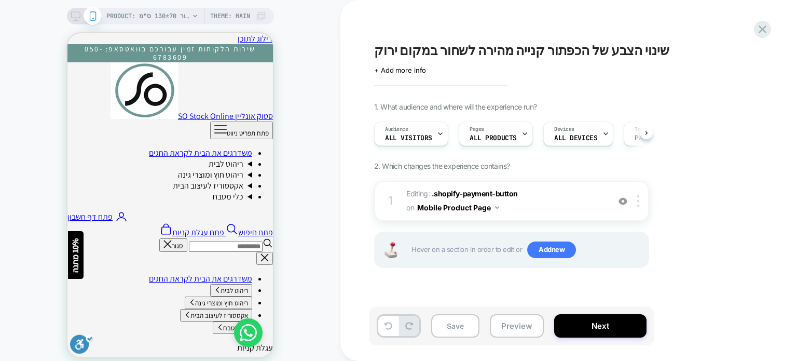
click at [302, 236] on div "PRODUCT: שטיח מטבח / אמבטיה מבד שניל בז' דגם דיור 70*130 ס"מ PRODUCT: שטיח מטבח…" at bounding box center [170, 186] width 340 height 353
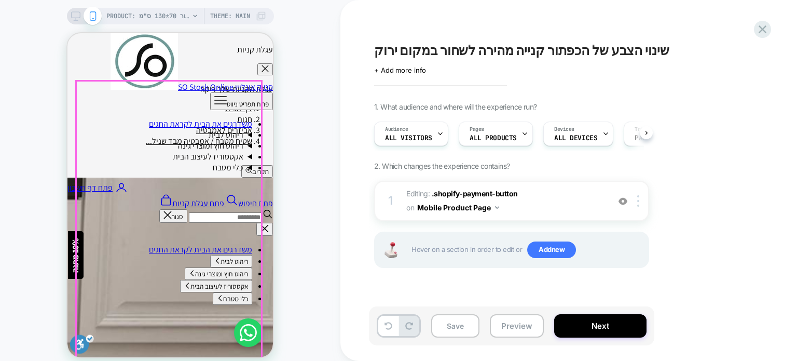
scroll to position [363, 0]
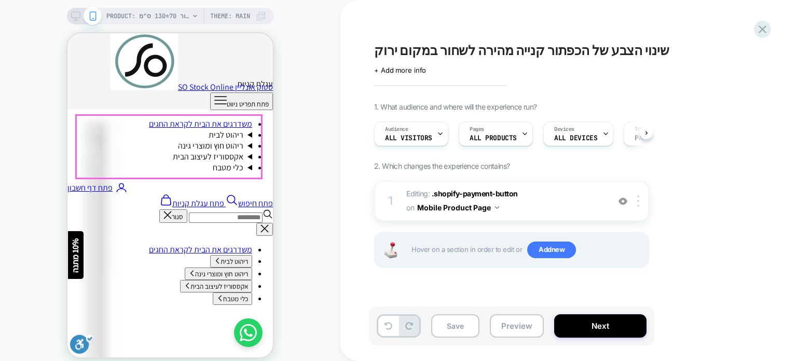
scroll to position [363, 0]
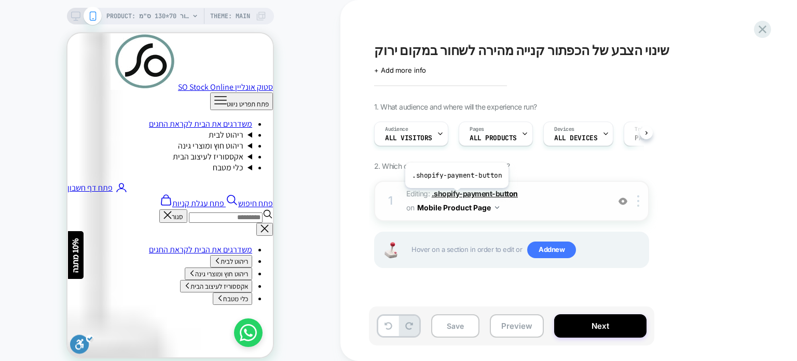
click at [455, 196] on span ".shopify-payment-button" at bounding box center [475, 193] width 86 height 9
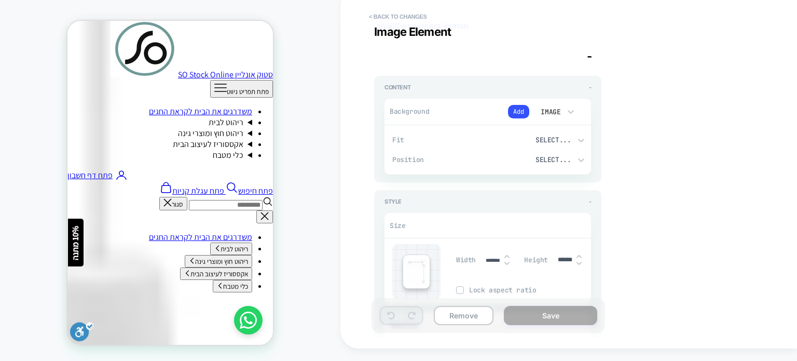
scroll to position [17, 0]
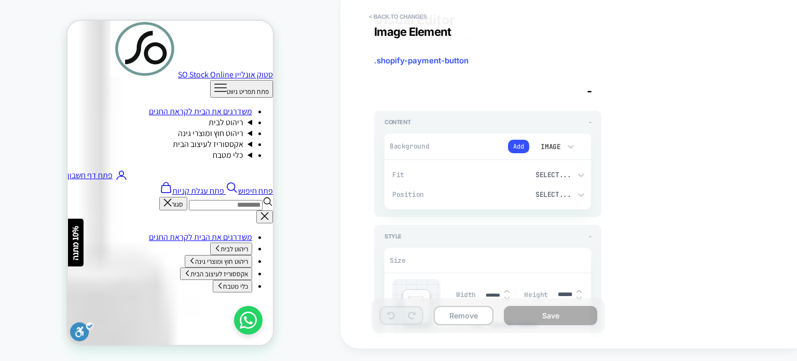
type textarea "*"
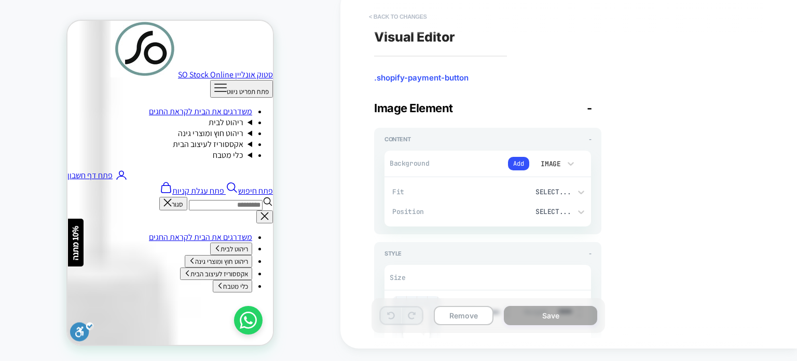
click at [143, 292] on button "< Back to changes" at bounding box center [71, 297] width 143 height 11
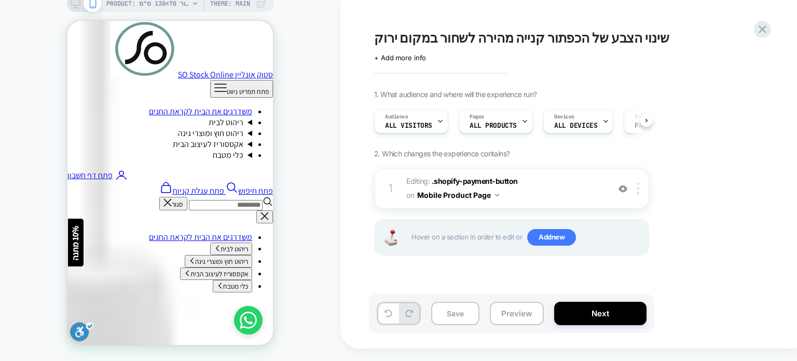
click at [315, 268] on div "PRODUCT: שטיח מטבח / אמבטיה מבד שניל בז' דגם דיור 70*130 ס"מ PRODUCT: שטיח מטבח…" at bounding box center [170, 174] width 340 height 353
